Goal: Task Accomplishment & Management: Manage account settings

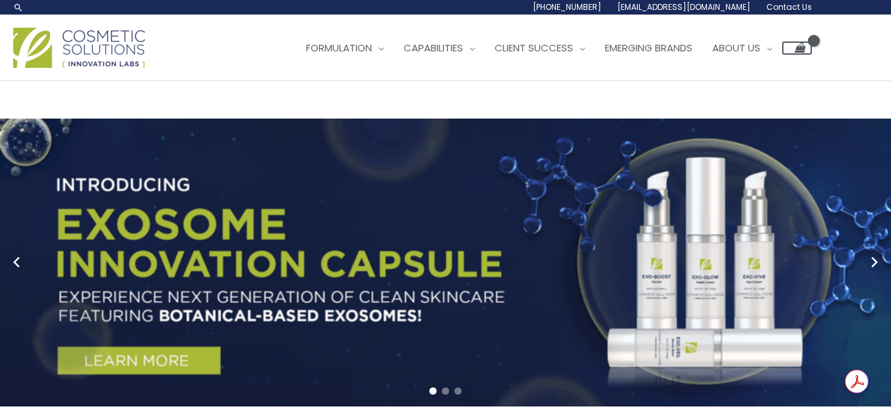
click at [0, 0] on input "Search..." at bounding box center [0, 0] width 0 height 0
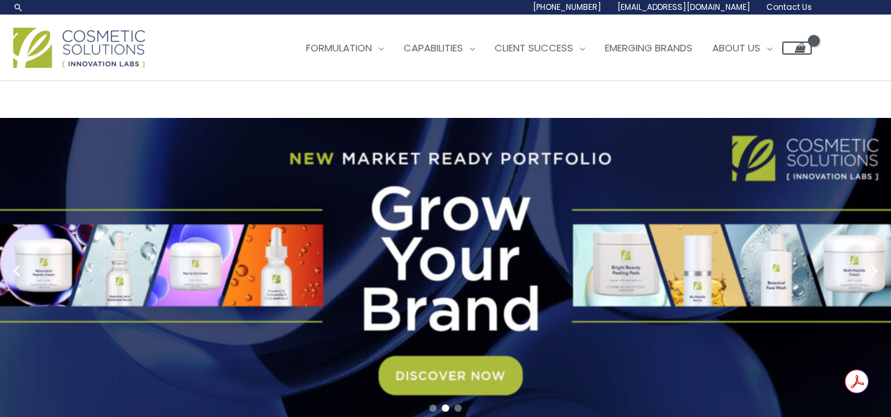
type input "oxygen mask"
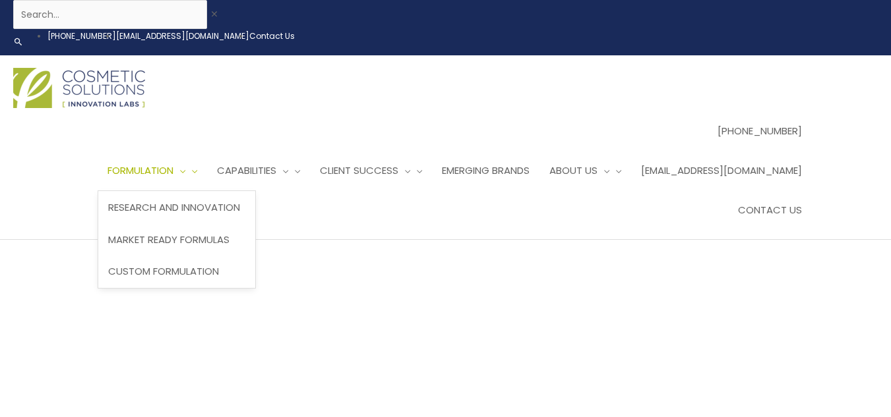
click at [173, 164] on span "Formulation" at bounding box center [140, 171] width 66 height 14
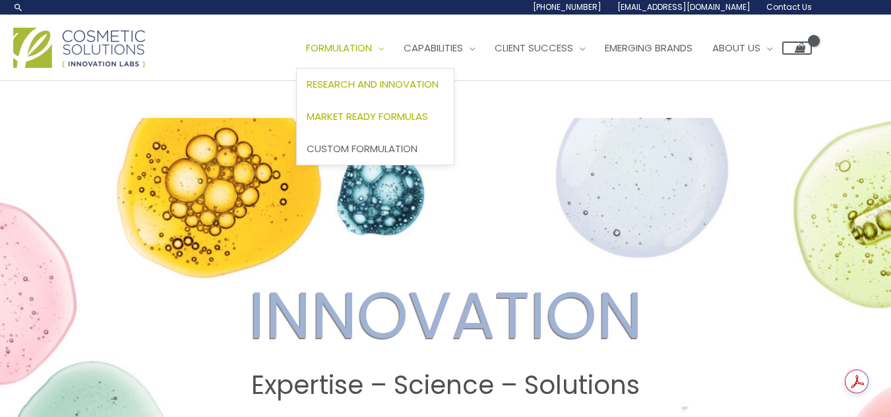
click at [307, 123] on span "Market Ready Formulas" at bounding box center [367, 116] width 121 height 14
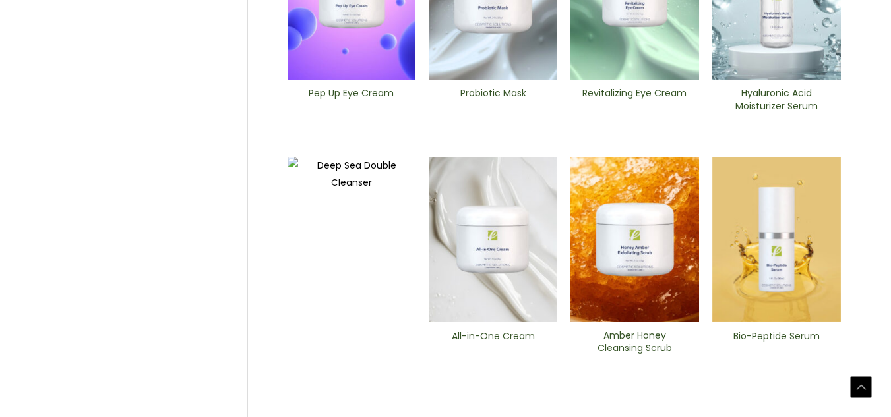
scroll to position [528, 0]
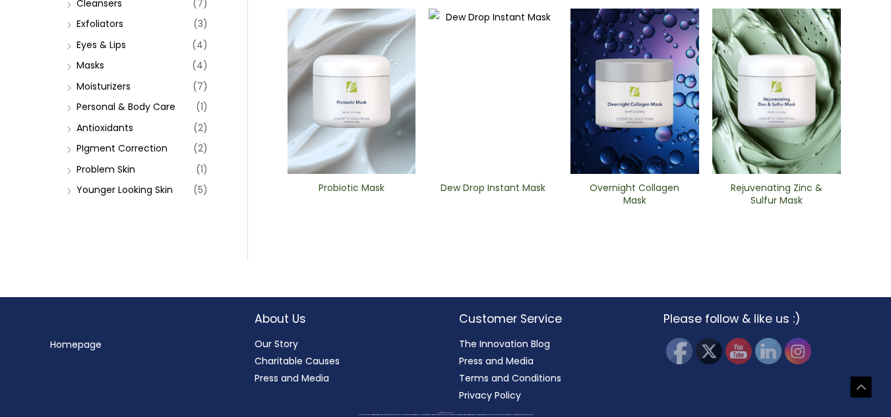
scroll to position [580, 0]
click at [68, 158] on li "PIgment Correction (2)" at bounding box center [135, 148] width 144 height 18
click at [74, 158] on li "PIgment Correction (2)" at bounding box center [135, 148] width 144 height 18
click at [86, 155] on link "PIgment Correction" at bounding box center [121, 148] width 91 height 13
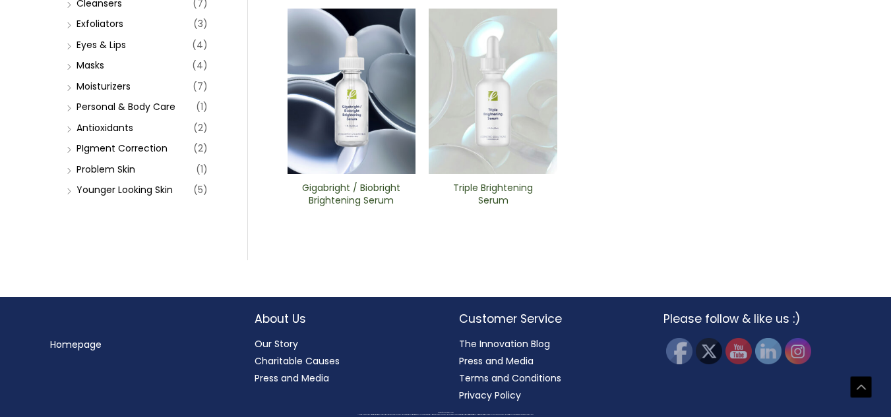
scroll to position [593, 0]
click at [346, 175] on img at bounding box center [351, 92] width 129 height 166
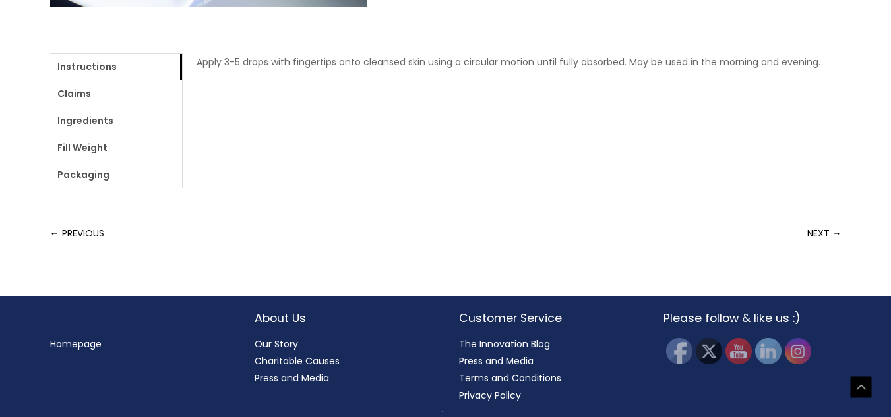
scroll to position [725, 0]
click at [182, 134] on link "Ingredients" at bounding box center [116, 120] width 132 height 26
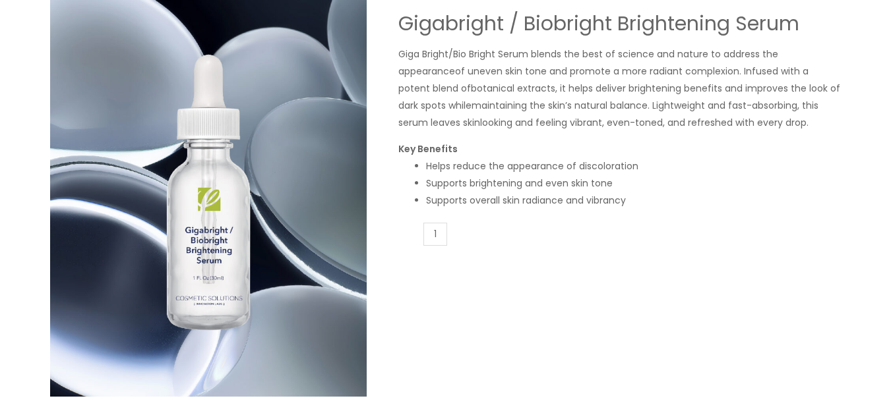
scroll to position [0, 0]
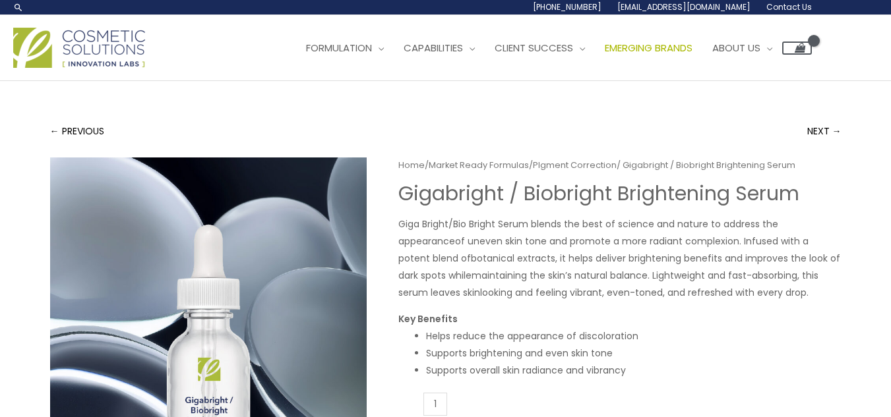
click at [605, 55] on span "Emerging Brands" at bounding box center [649, 48] width 88 height 14
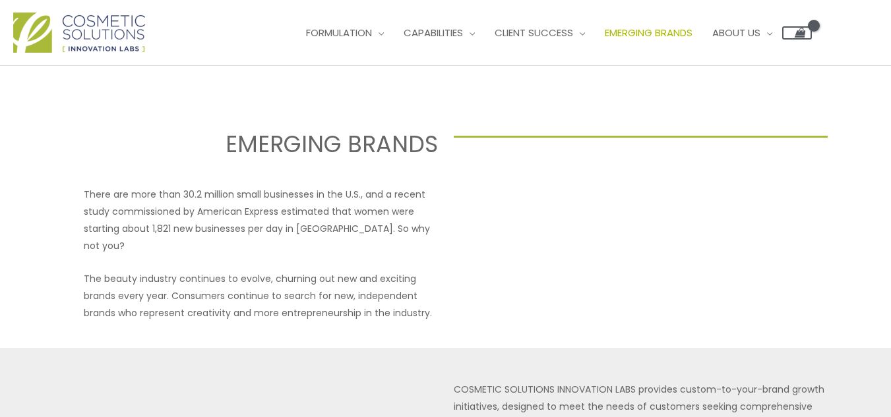
scroll to position [14, 0]
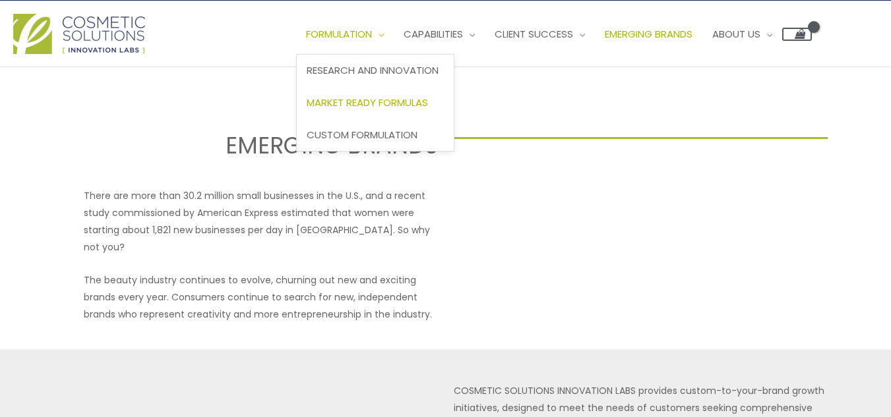
click at [307, 109] on span "Market Ready Formulas" at bounding box center [367, 103] width 121 height 14
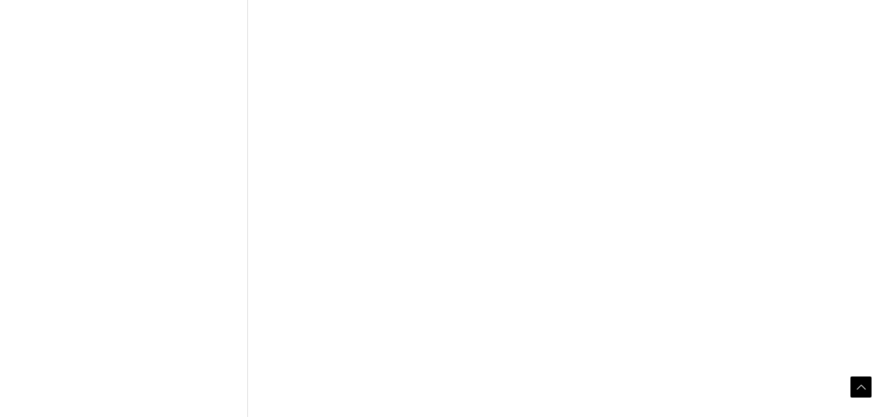
scroll to position [1055, 0]
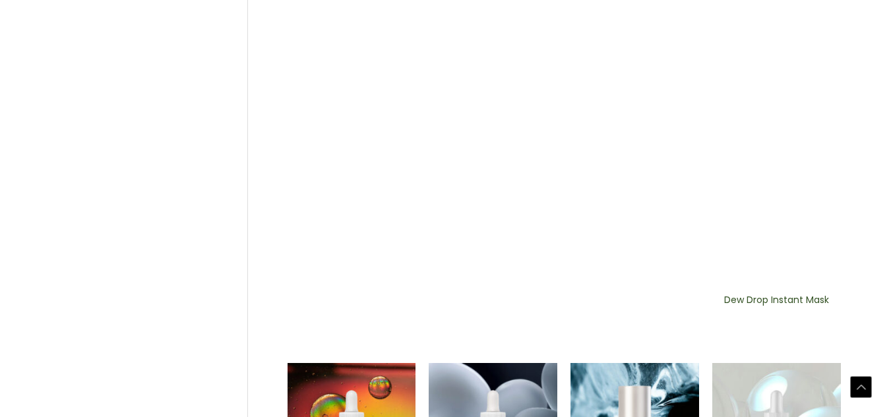
scroll to position [923, 0]
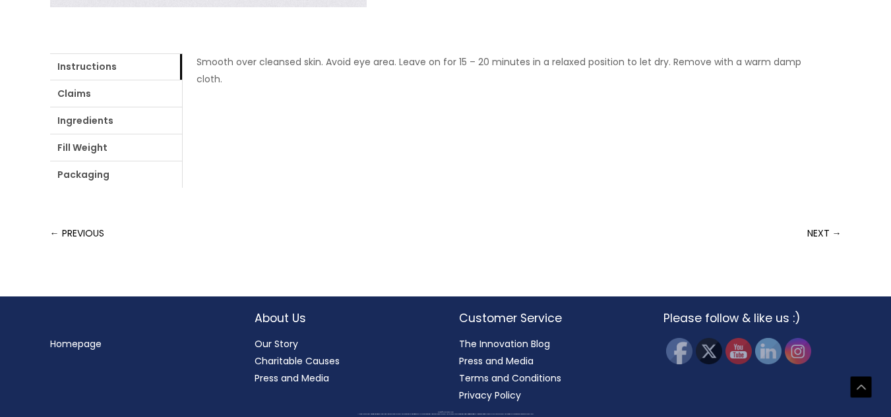
scroll to position [791, 0]
click at [151, 188] on ul "Instructions Claims Ingredients Fill Weight Packaging" at bounding box center [116, 120] width 132 height 135
click at [126, 107] on link "Claims" at bounding box center [116, 93] width 132 height 26
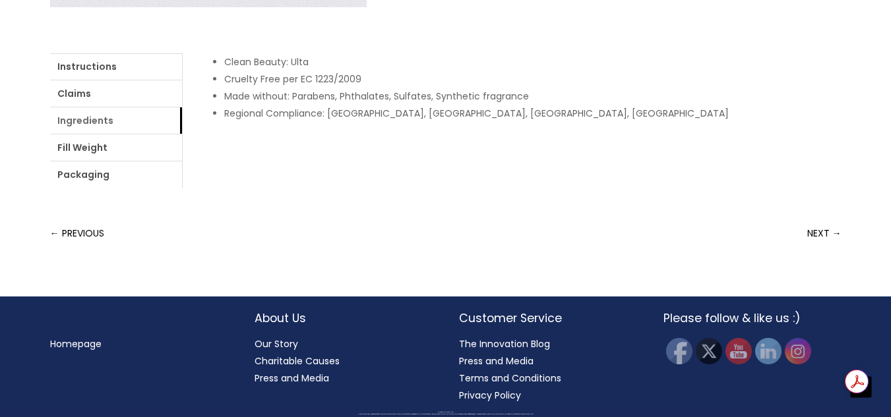
click at [182, 134] on link "Ingredients" at bounding box center [116, 120] width 132 height 26
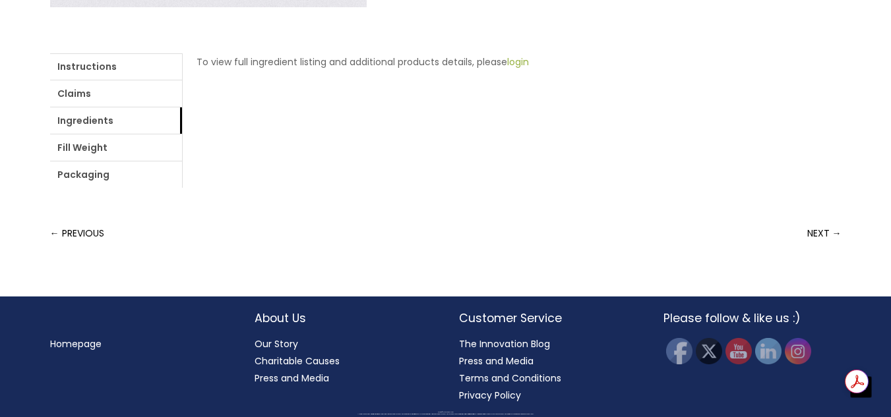
click at [507, 69] on link "login" at bounding box center [518, 61] width 22 height 13
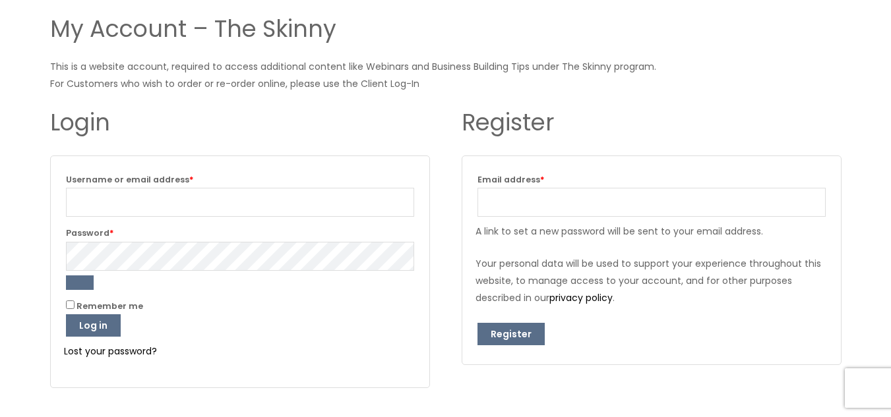
scroll to position [66, 0]
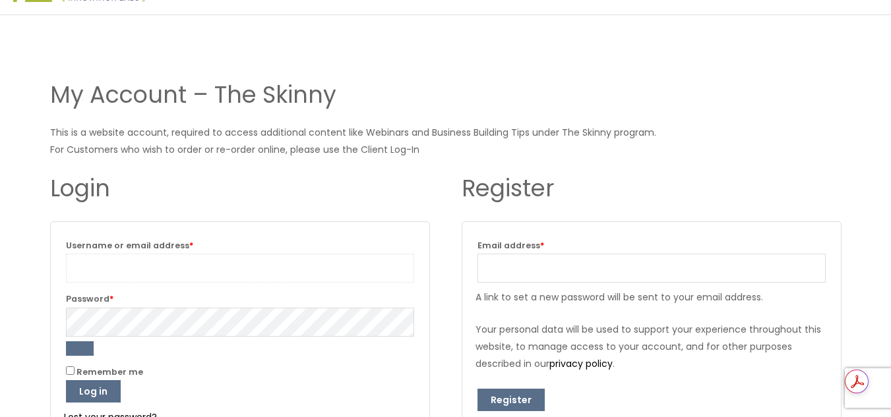
click at [357, 268] on input "Username or email address * Required" at bounding box center [240, 268] width 348 height 29
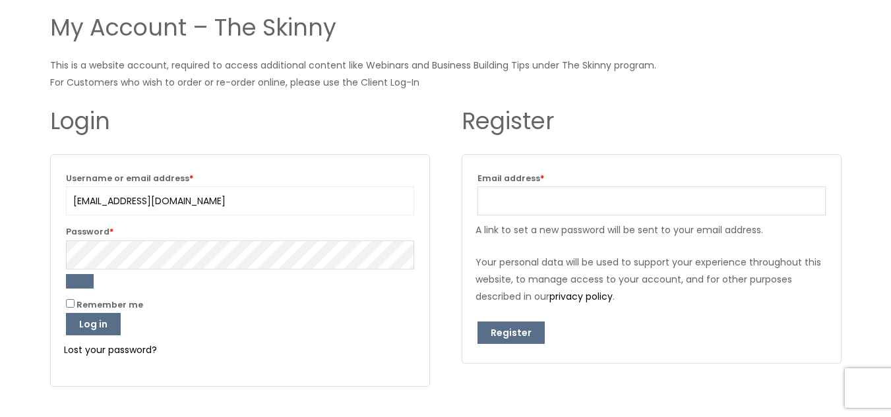
scroll to position [198, 0]
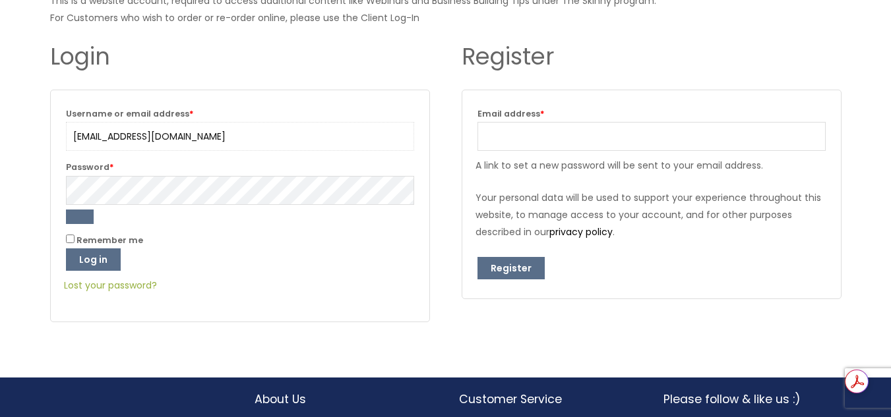
type input "leigh_kinne@yahoo.com"
click at [138, 280] on link "Lost your password?" at bounding box center [110, 285] width 93 height 13
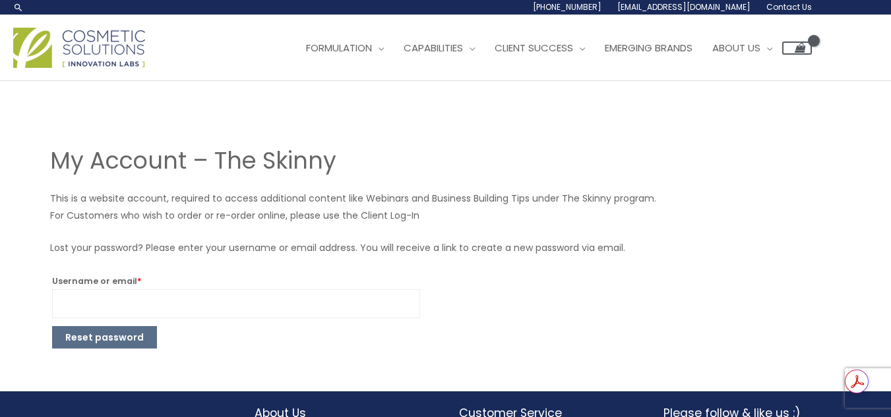
click at [139, 293] on input "Username or email * Required" at bounding box center [236, 303] width 368 height 29
type input "e"
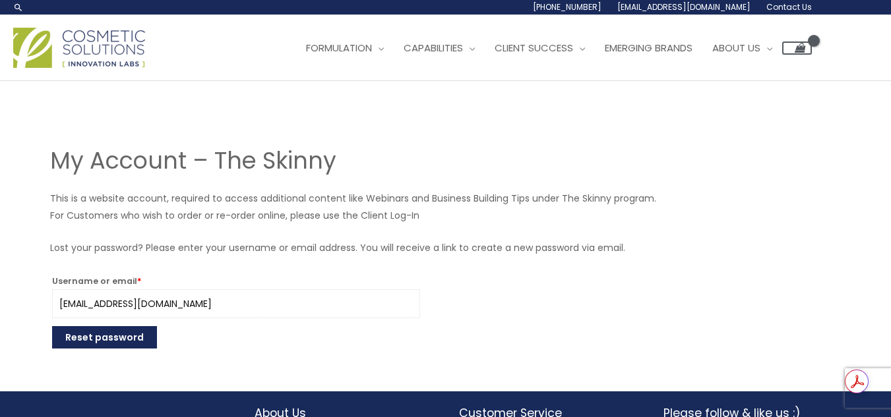
type input "leigh_kinne@yahoo.com"
click at [115, 330] on button "Reset password" at bounding box center [104, 337] width 105 height 22
